Goal: Use online tool/utility: Utilize a website feature to perform a specific function

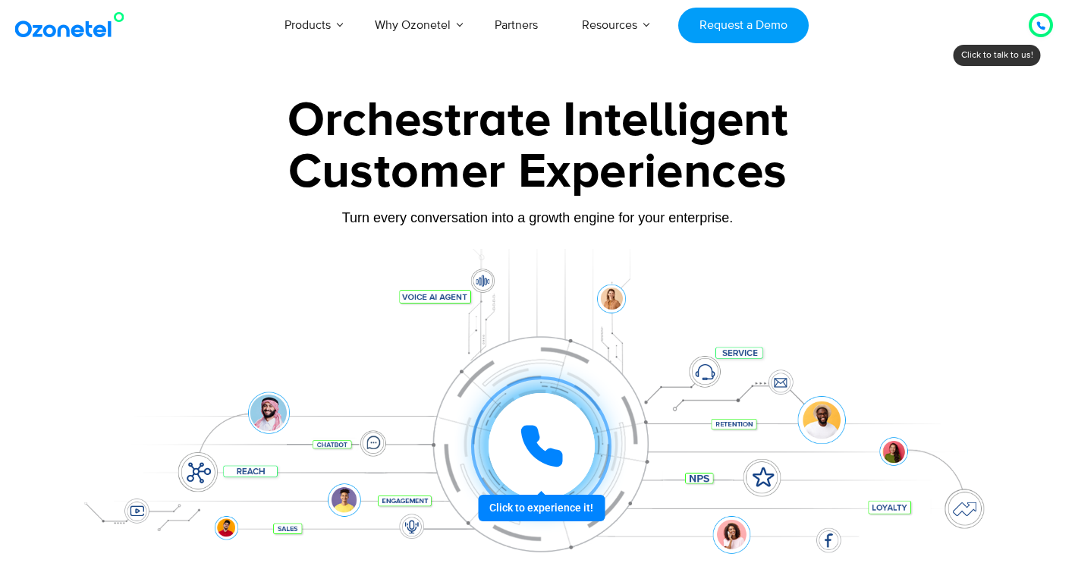
click at [517, 424] on div at bounding box center [542, 446] width 106 height 106
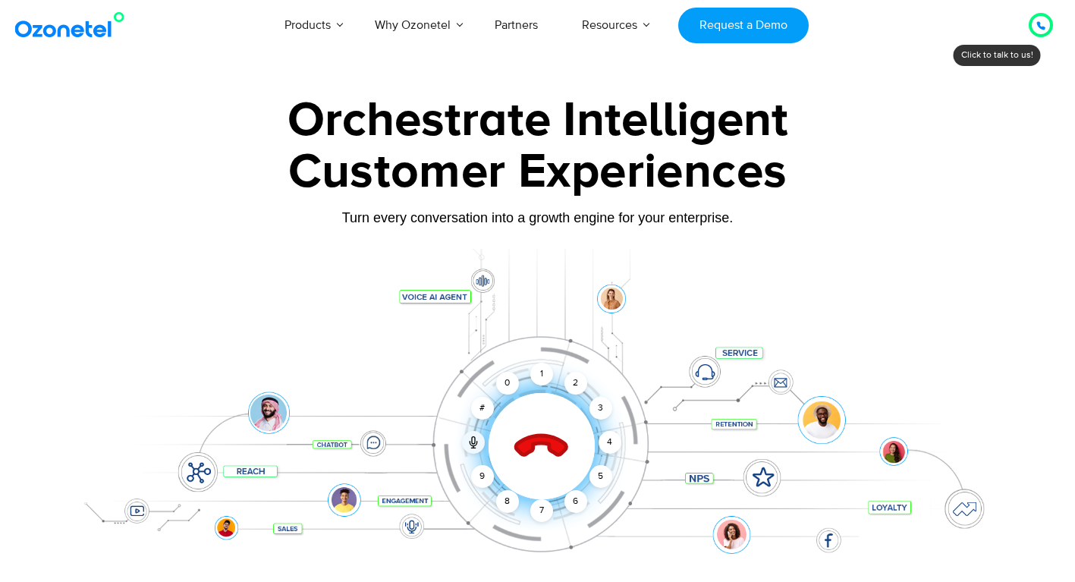
drag, startPoint x: 599, startPoint y: 483, endPoint x: 591, endPoint y: 486, distance: 8.5
click at [599, 483] on div "5" at bounding box center [600, 476] width 23 height 23
click at [535, 511] on div "7" at bounding box center [541, 510] width 23 height 23
click at [533, 381] on div "1" at bounding box center [541, 374] width 23 height 23
drag, startPoint x: 574, startPoint y: 382, endPoint x: 607, endPoint y: 489, distance: 111.1
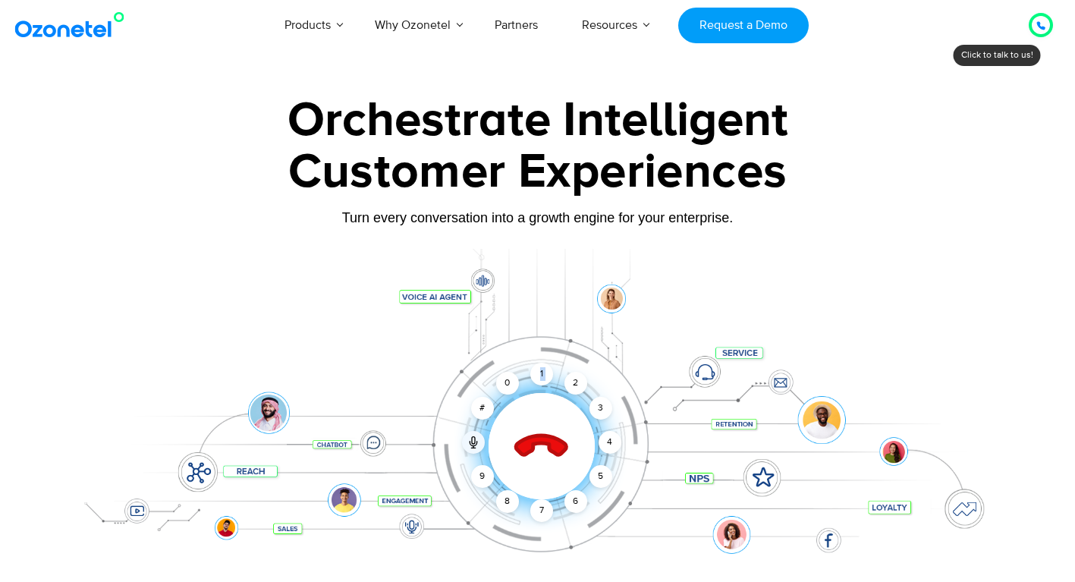
click at [607, 491] on div "Click to end call Call connected 1 2 3 4 5 6 7 8 9 # 0" at bounding box center [538, 416] width 948 height 258
drag, startPoint x: 607, startPoint y: 489, endPoint x: 553, endPoint y: 393, distance: 109.7
click at [553, 393] on div "Click to end call Call connected 1 2 3 4 5 6 7 8 9 # 0" at bounding box center [541, 415] width 941 height 61
drag, startPoint x: 554, startPoint y: 349, endPoint x: 619, endPoint y: 520, distance: 182.8
click at [633, 519] on div "Click to end call Call connected 1 2 3 4 5 6 7 8 9 # 0" at bounding box center [538, 416] width 948 height 258
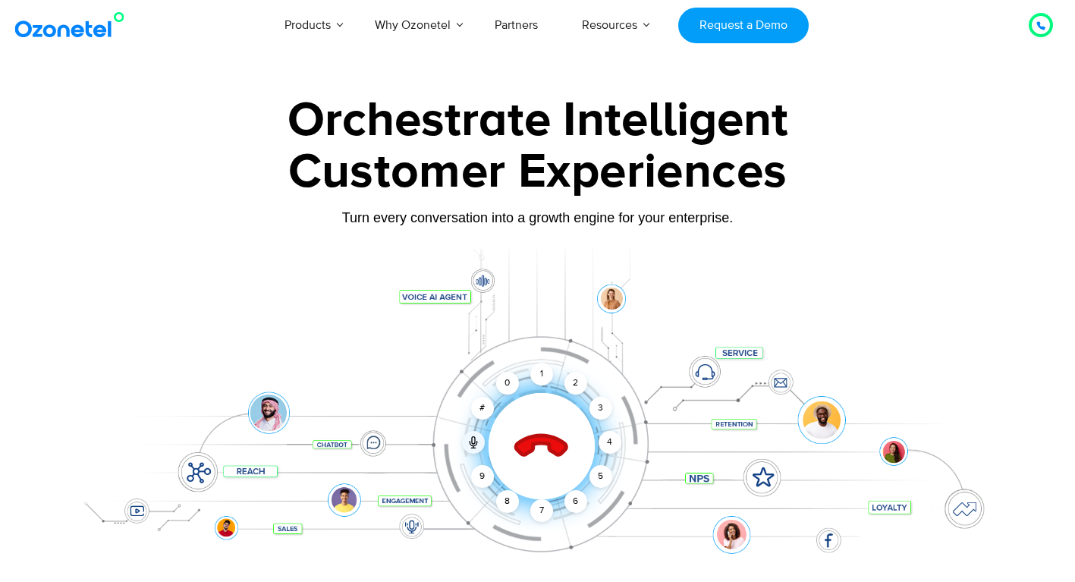
click at [603, 515] on div "Click to end call Call connected 1 2 3 4 5 6 7 8 9 # 0" at bounding box center [538, 416] width 948 height 258
click at [596, 476] on div "5" at bounding box center [600, 476] width 23 height 23
drag, startPoint x: 596, startPoint y: 476, endPoint x: 544, endPoint y: 448, distance: 58.7
click at [544, 448] on icon at bounding box center [541, 446] width 64 height 64
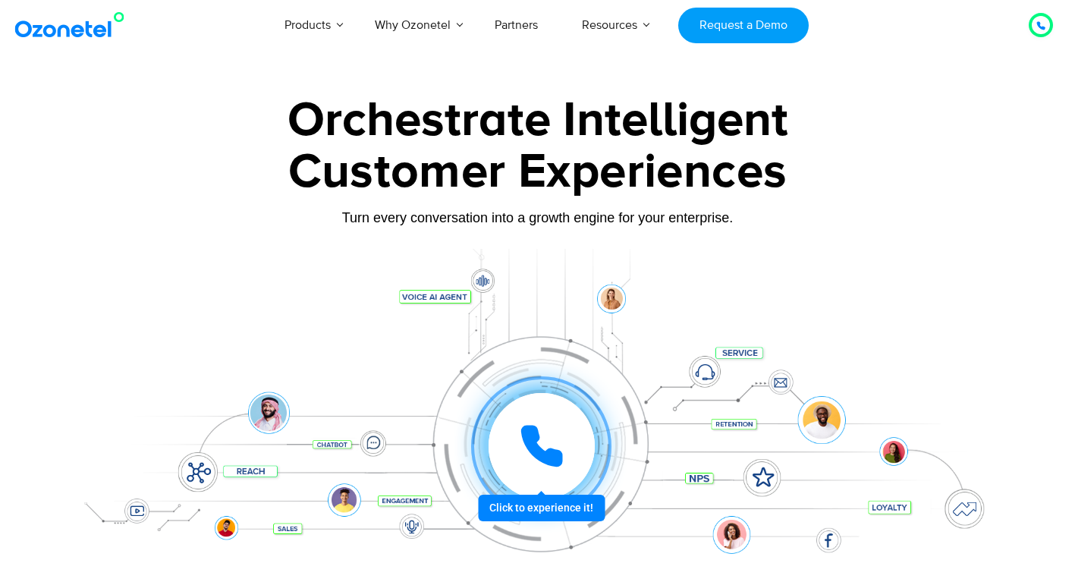
click at [544, 448] on icon at bounding box center [542, 446] width 46 height 46
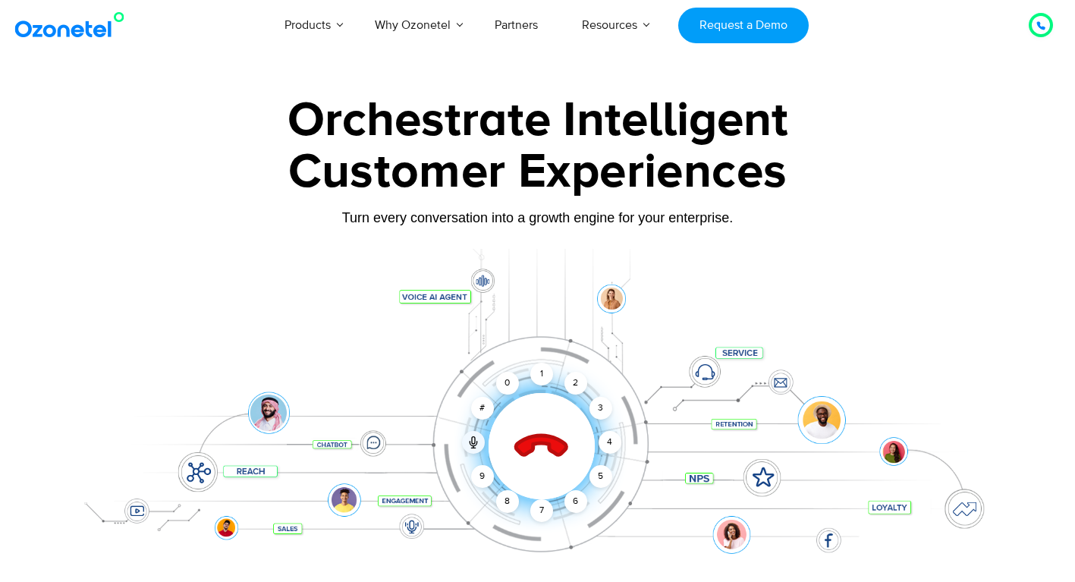
click at [533, 446] on icon at bounding box center [540, 446] width 53 height 53
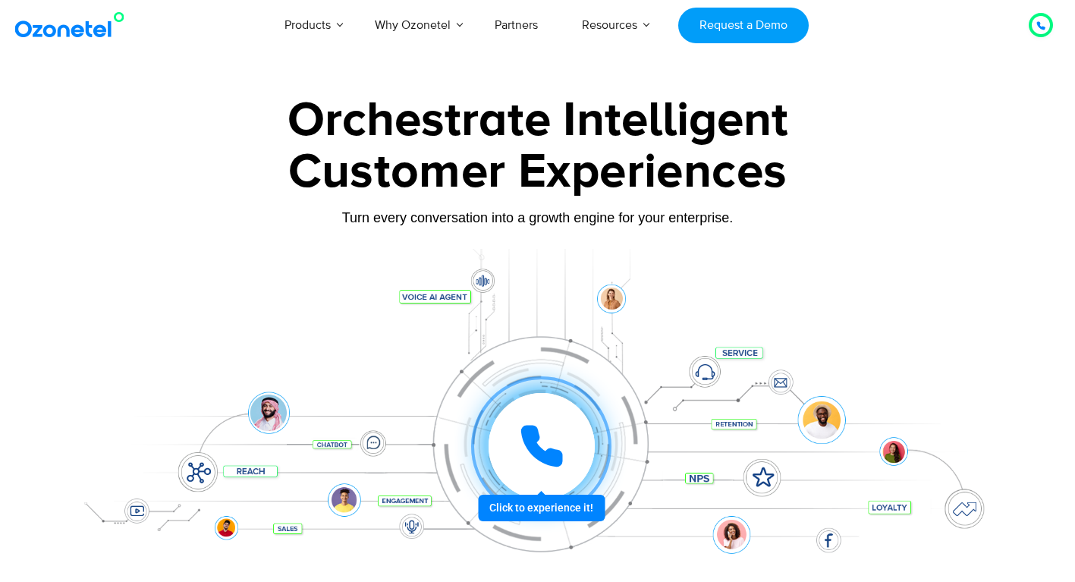
click at [533, 438] on icon at bounding box center [542, 446] width 38 height 38
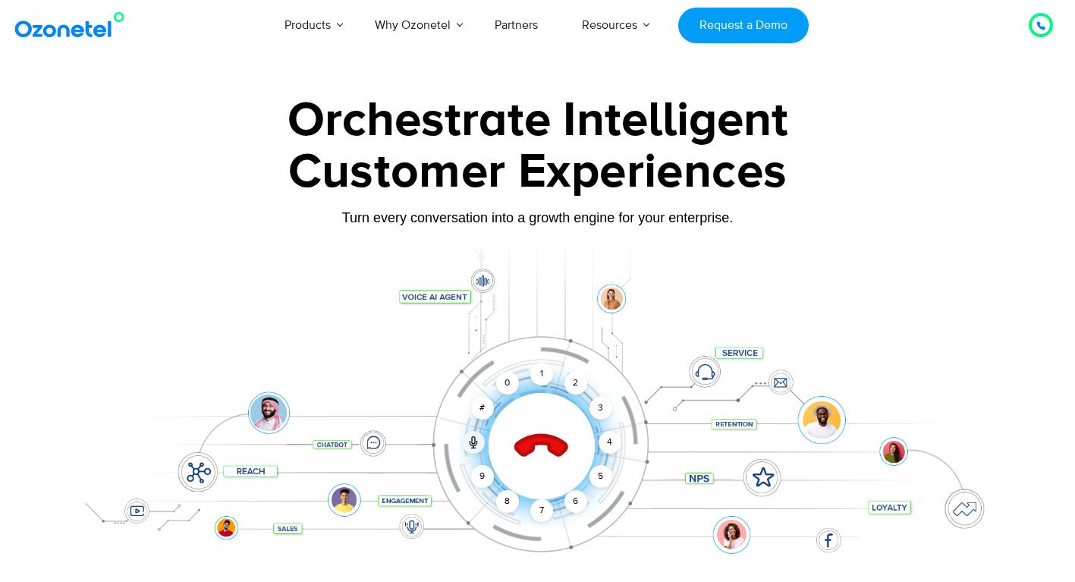
scroll to position [76, 0]
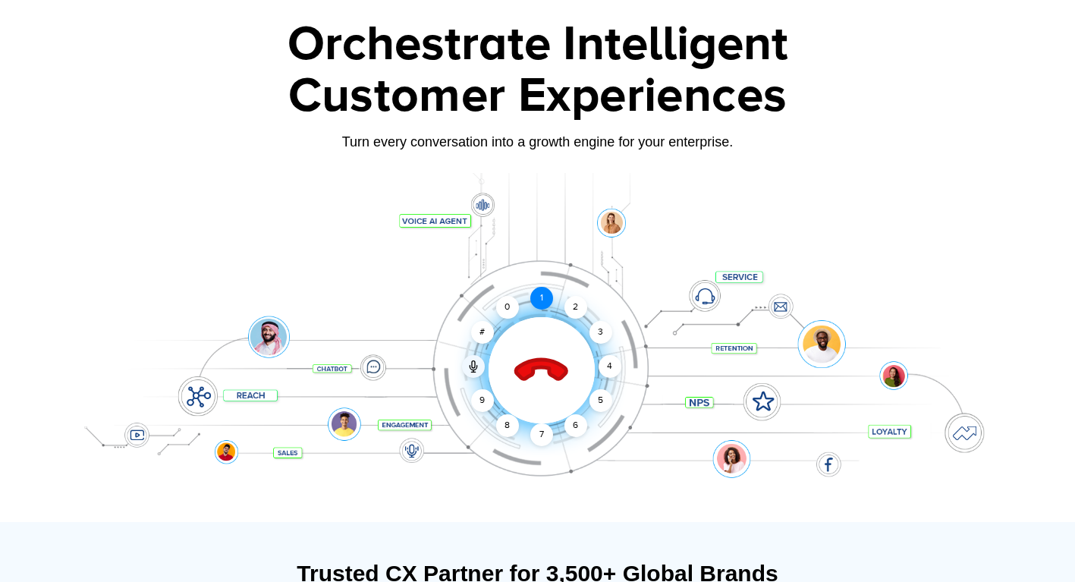
click at [541, 307] on div "1" at bounding box center [541, 298] width 23 height 23
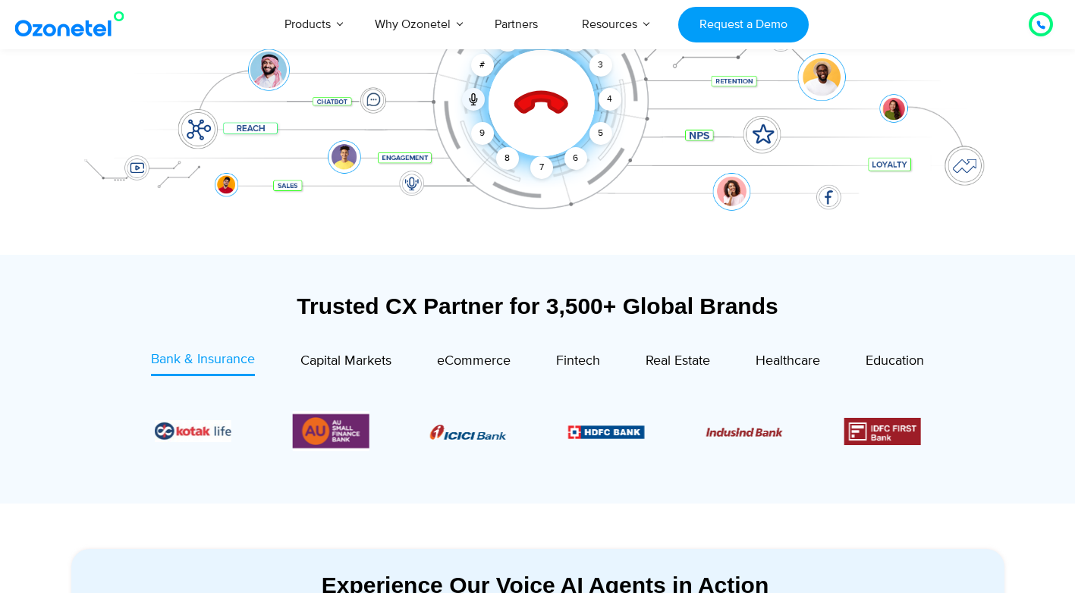
scroll to position [152, 0]
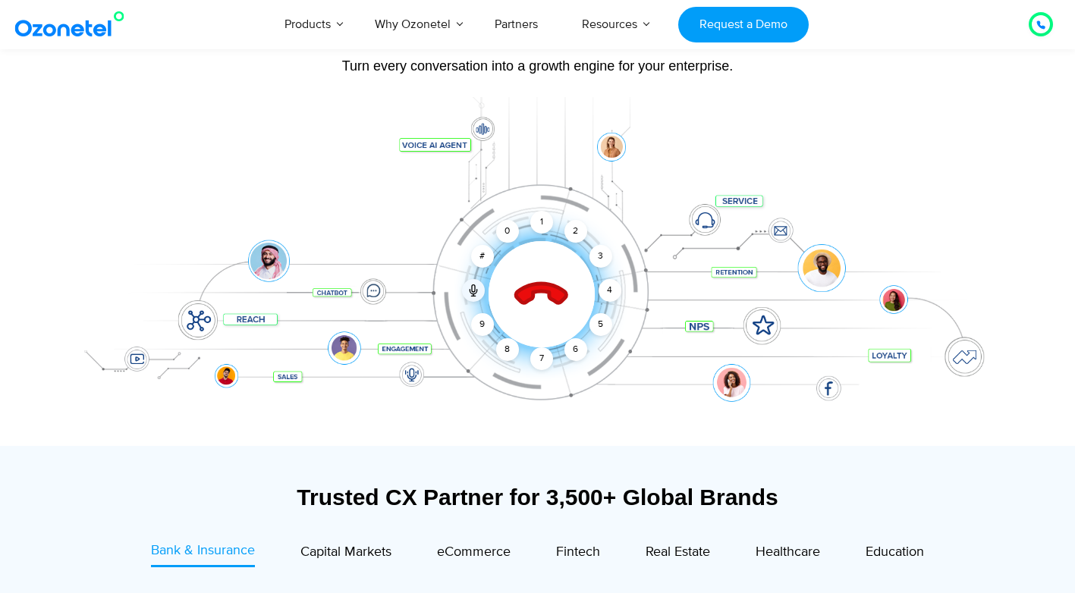
click at [539, 289] on icon at bounding box center [540, 295] width 53 height 53
